Goal: Go to known website: Access a specific website the user already knows

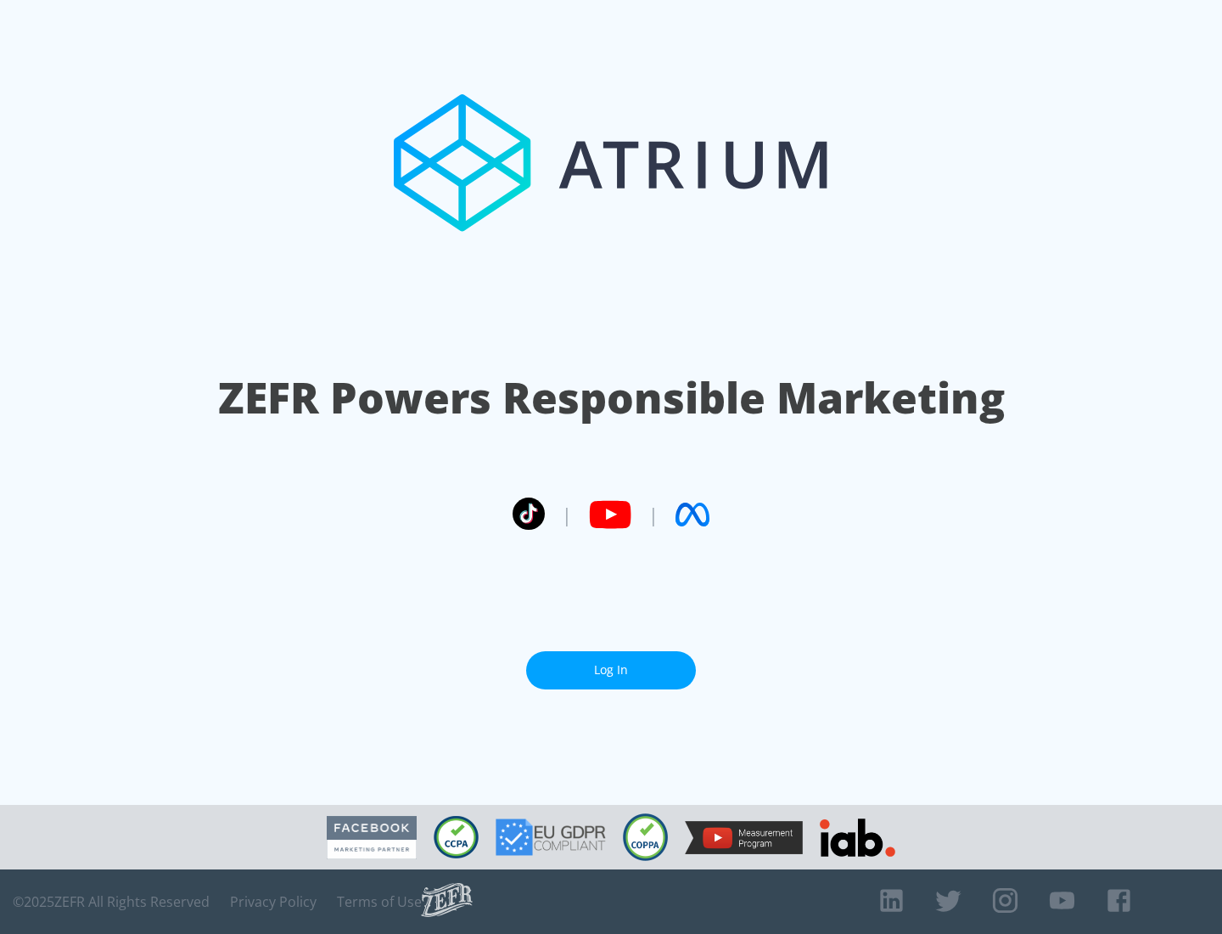
click at [611, 670] on link "Log In" at bounding box center [611, 670] width 170 height 38
